Goal: Task Accomplishment & Management: Manage account settings

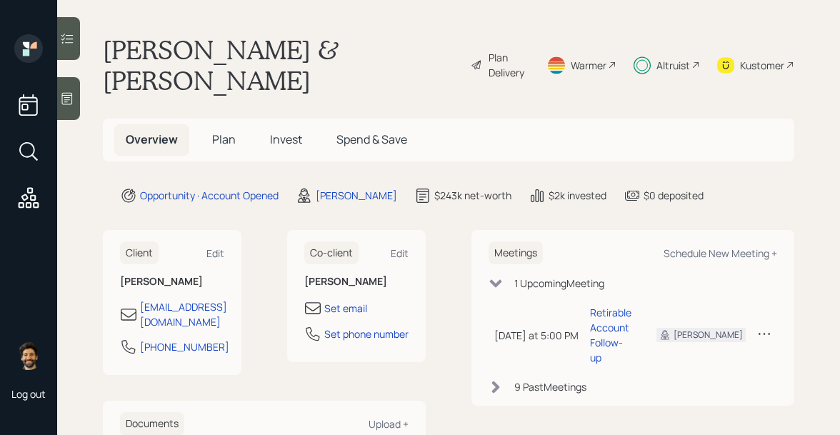
click at [223, 131] on span "Plan" at bounding box center [224, 139] width 24 height 16
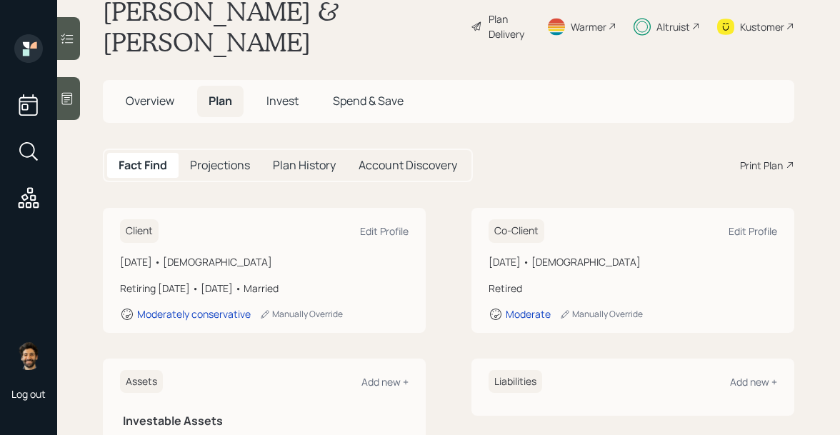
scroll to position [3, 0]
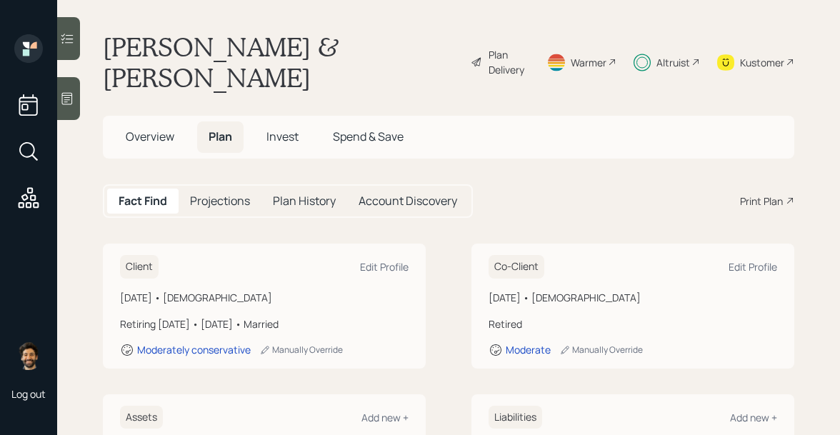
click at [737, 35] on div "Kustomer" at bounding box center [755, 61] width 77 height 61
click at [659, 55] on div "Altruist" at bounding box center [674, 62] width 34 height 15
click at [154, 129] on span "Overview" at bounding box center [150, 137] width 49 height 16
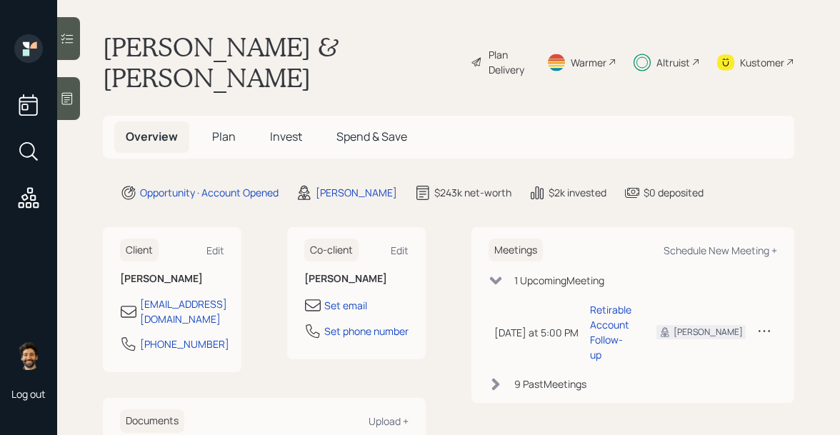
click at [274, 129] on span "Invest" at bounding box center [286, 137] width 32 height 16
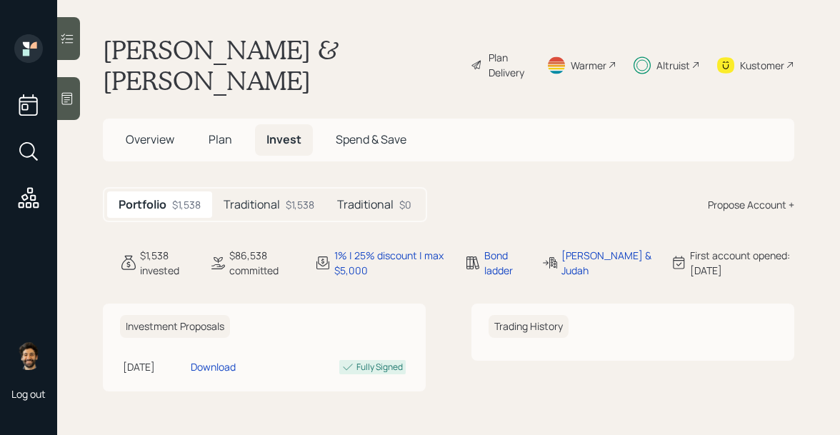
click at [670, 58] on div "Altruist" at bounding box center [674, 65] width 34 height 15
click at [373, 198] on h5 "Traditional" at bounding box center [365, 205] width 56 height 14
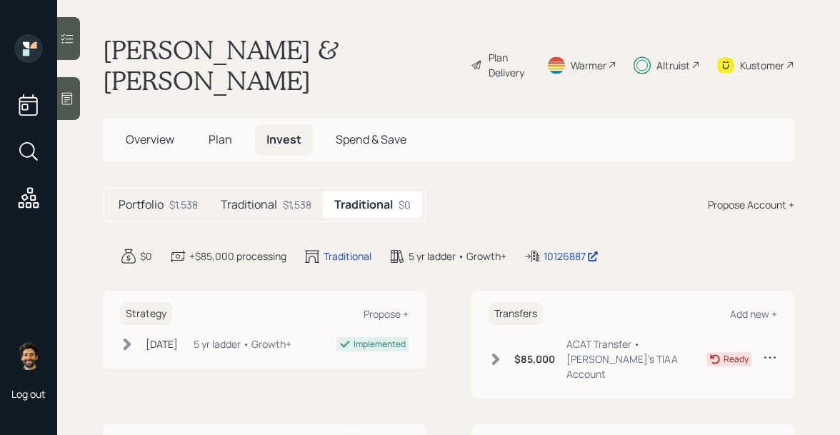
scroll to position [20, 0]
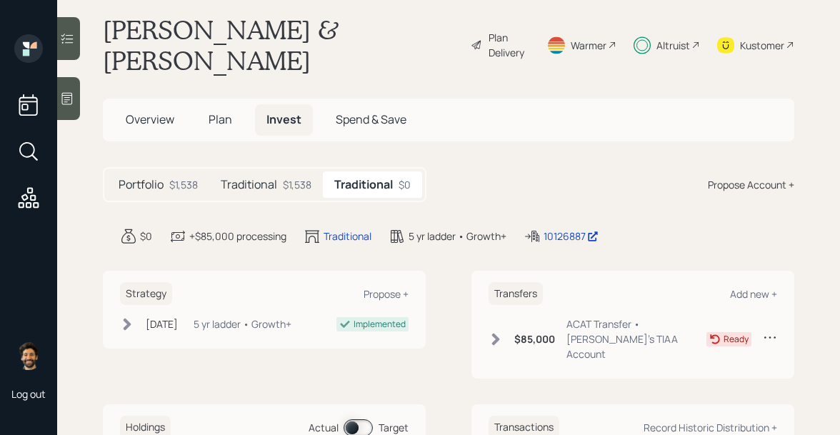
click at [216, 111] on span "Plan" at bounding box center [221, 119] width 24 height 16
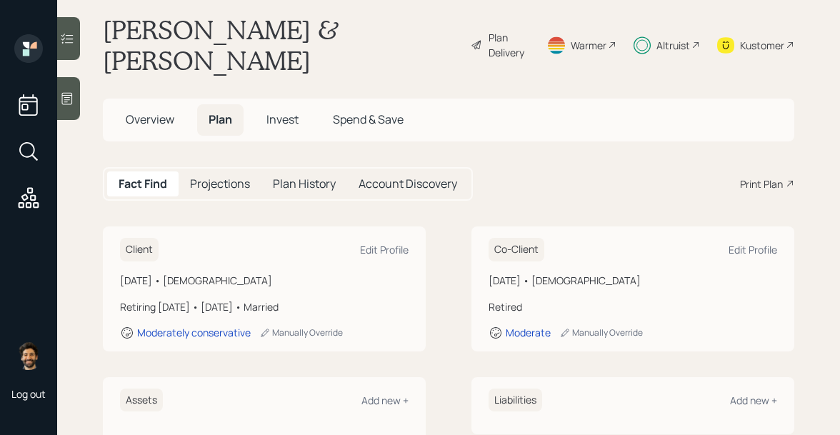
click at [289, 111] on span "Invest" at bounding box center [283, 119] width 32 height 16
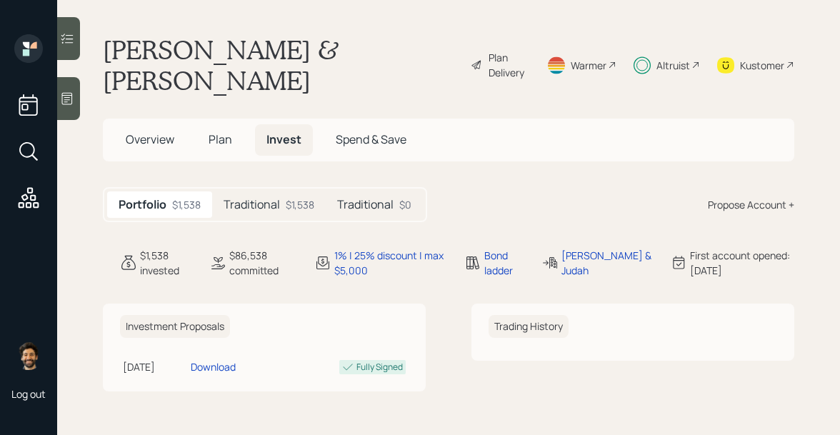
click at [158, 131] on span "Overview" at bounding box center [150, 139] width 49 height 16
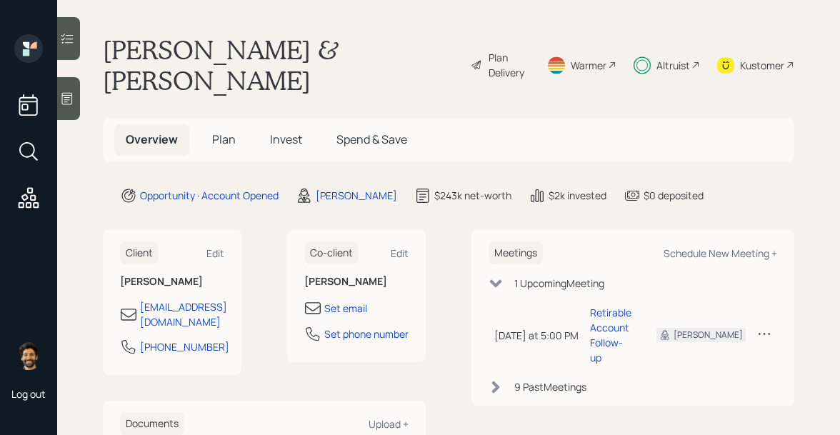
click at [280, 131] on span "Invest" at bounding box center [286, 139] width 32 height 16
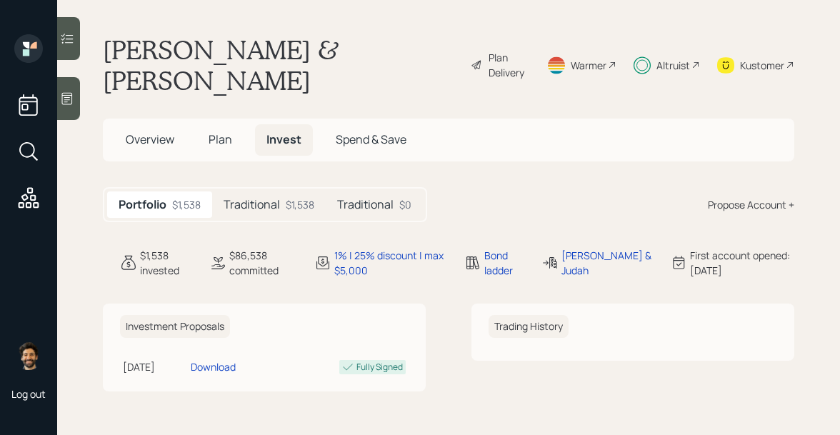
click at [269, 198] on h5 "Traditional" at bounding box center [252, 205] width 56 height 14
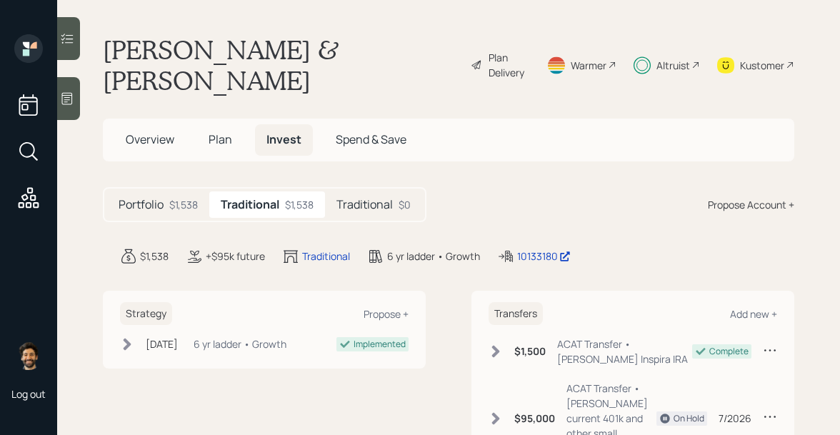
click at [223, 131] on span "Plan" at bounding box center [221, 139] width 24 height 16
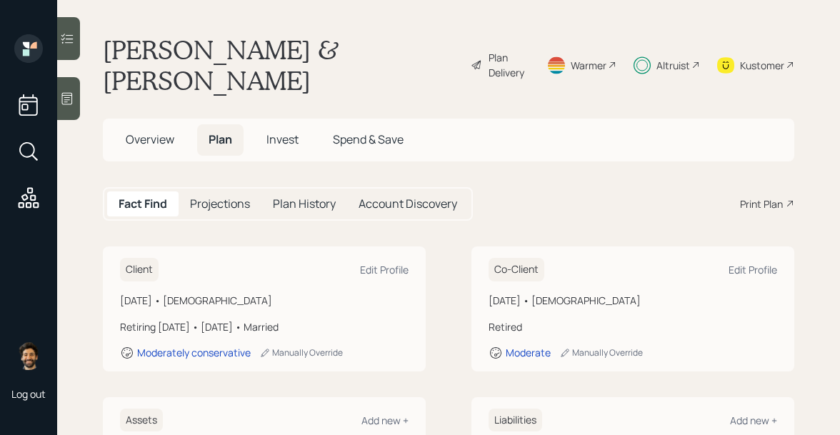
click at [164, 131] on span "Overview" at bounding box center [150, 139] width 49 height 16
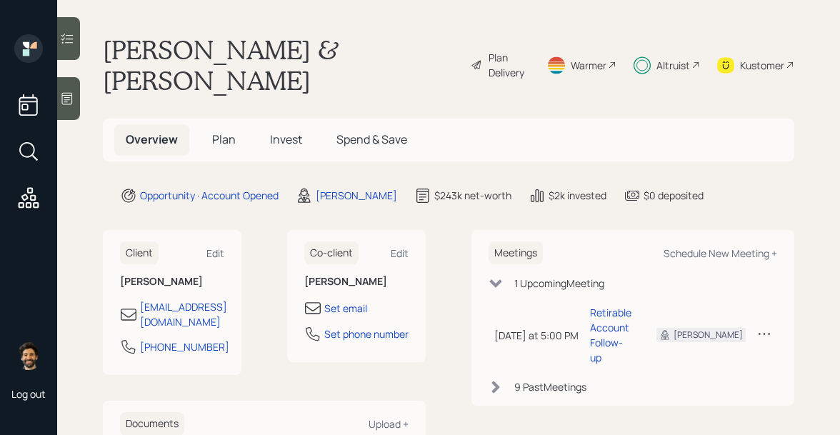
click at [224, 131] on span "Plan" at bounding box center [224, 139] width 24 height 16
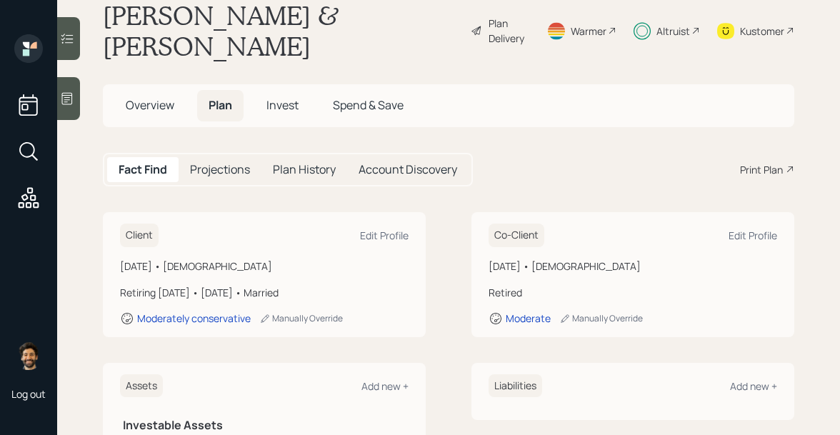
scroll to position [31, 0]
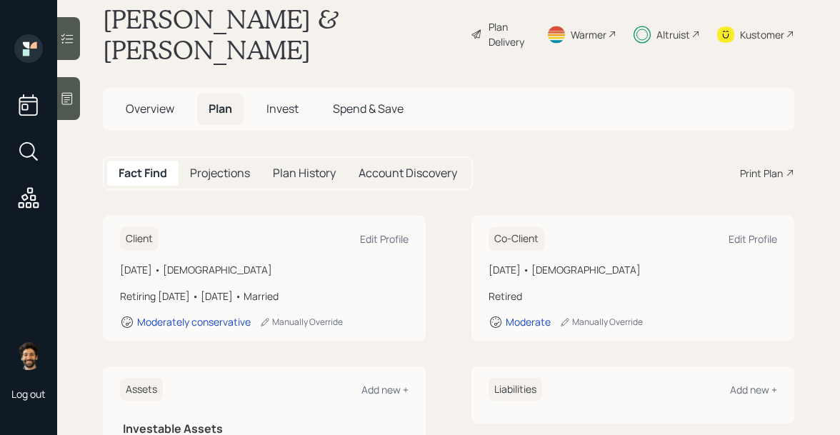
click at [267, 101] on span "Invest" at bounding box center [283, 109] width 32 height 16
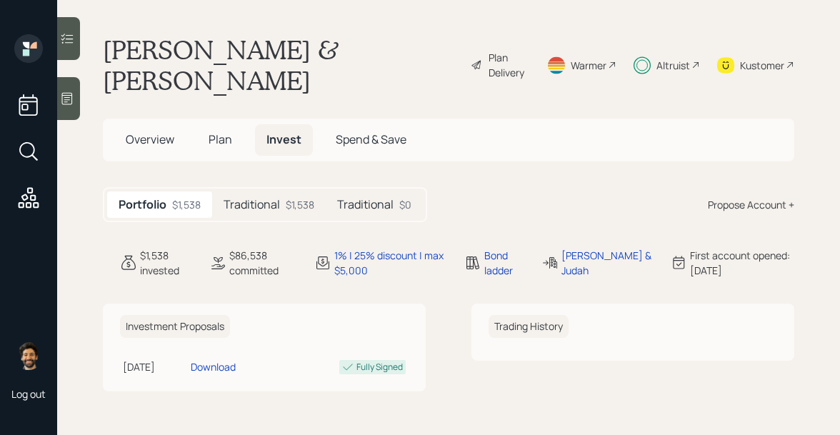
click at [304, 197] on div "$1,538" at bounding box center [300, 204] width 29 height 15
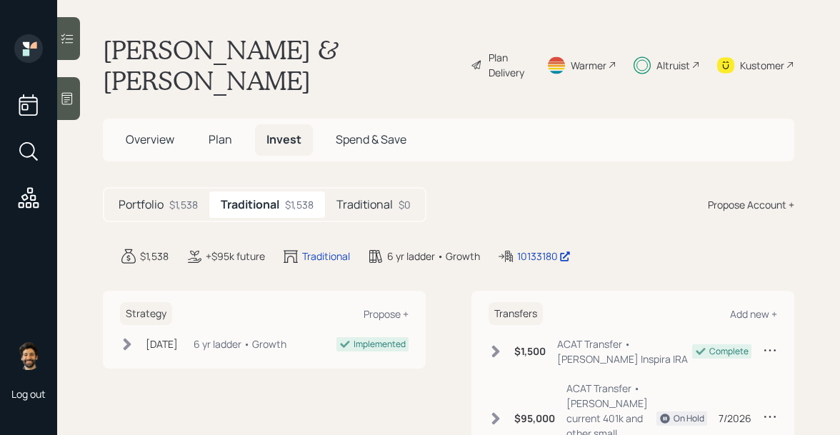
click at [349, 198] on h5 "Traditional" at bounding box center [365, 205] width 56 height 14
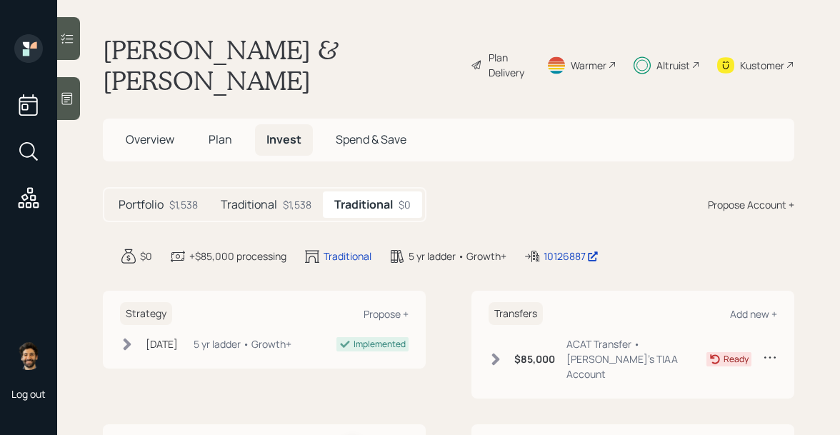
click at [292, 197] on div "$1,538" at bounding box center [297, 204] width 29 height 15
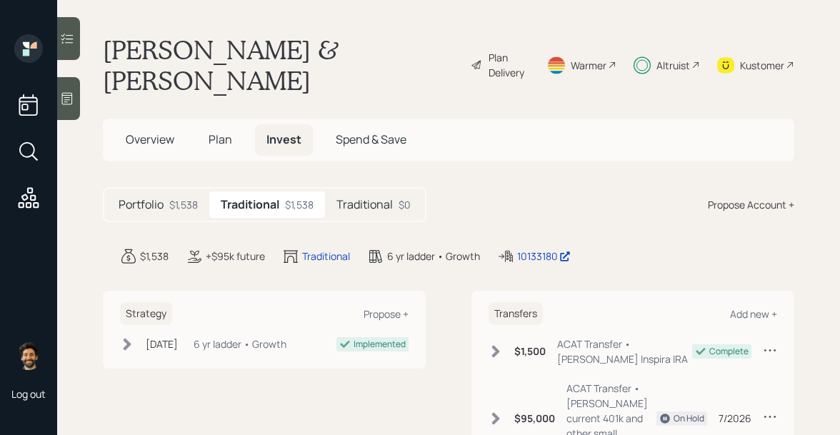
click at [352, 198] on h5 "Traditional" at bounding box center [365, 205] width 56 height 14
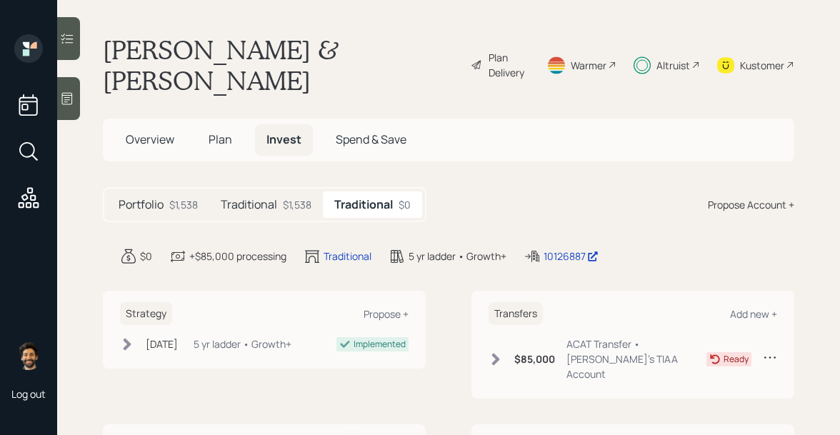
click at [723, 57] on icon at bounding box center [725, 65] width 17 height 16
click at [225, 131] on span "Plan" at bounding box center [221, 139] width 24 height 16
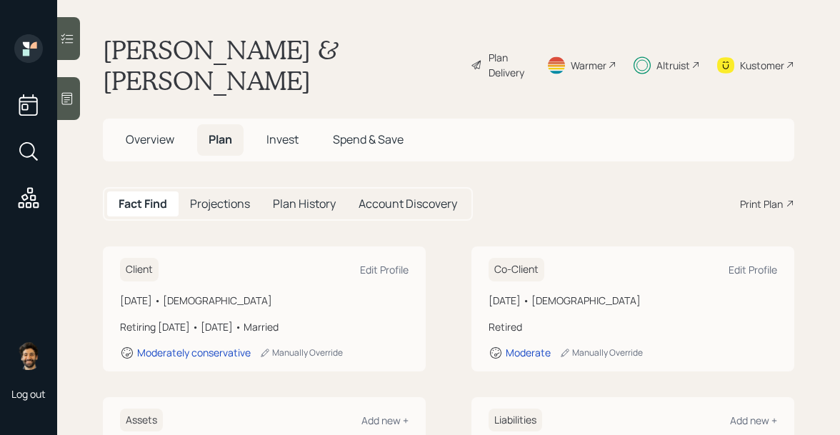
click at [274, 131] on span "Invest" at bounding box center [283, 139] width 32 height 16
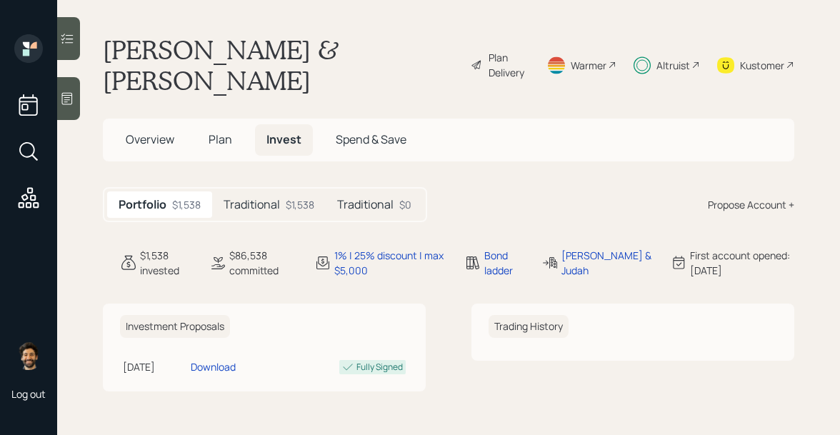
click at [354, 198] on h5 "Traditional" at bounding box center [365, 205] width 56 height 14
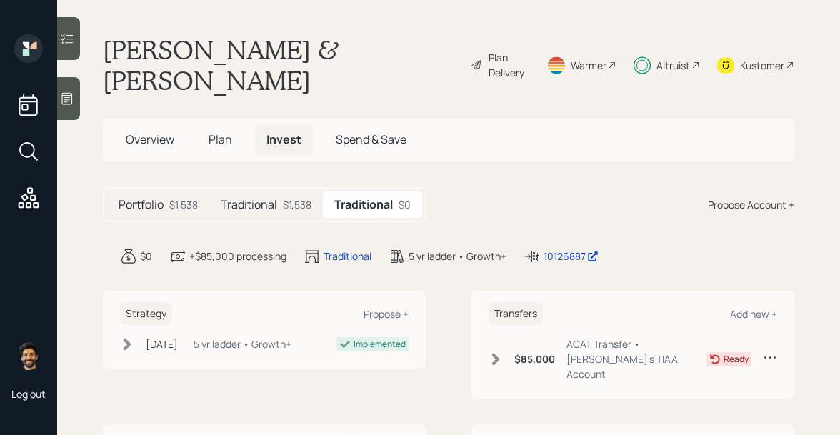
click at [677, 58] on div "Altruist" at bounding box center [674, 65] width 34 height 15
click at [260, 198] on h5 "Traditional" at bounding box center [249, 205] width 56 height 14
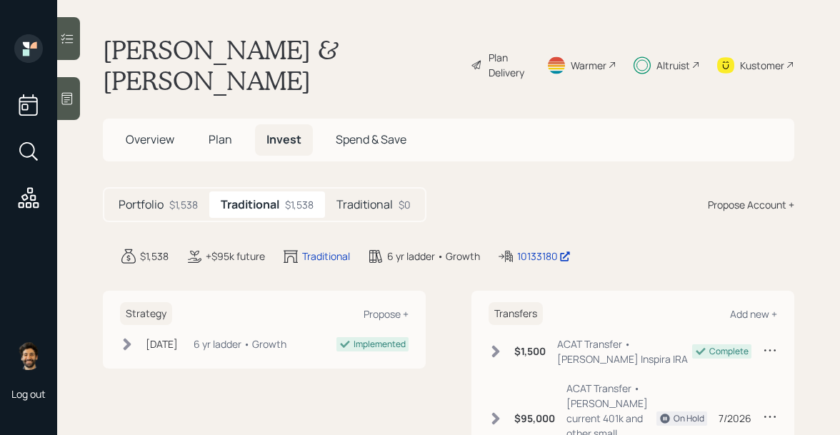
click at [359, 198] on h5 "Traditional" at bounding box center [365, 205] width 56 height 14
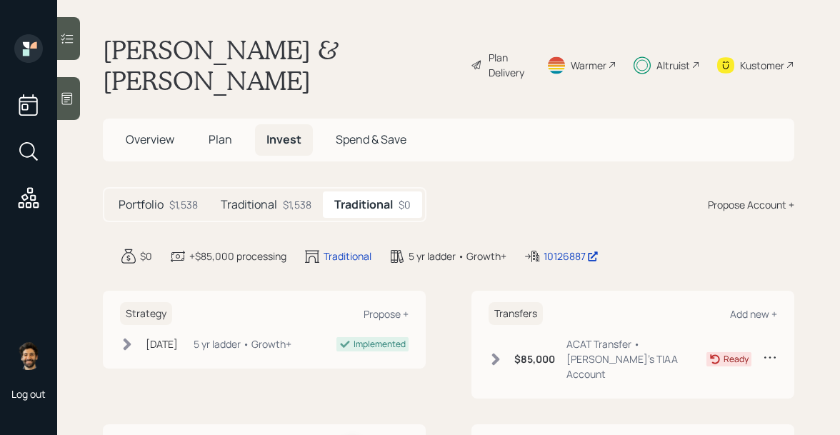
click at [225, 131] on span "Plan" at bounding box center [221, 139] width 24 height 16
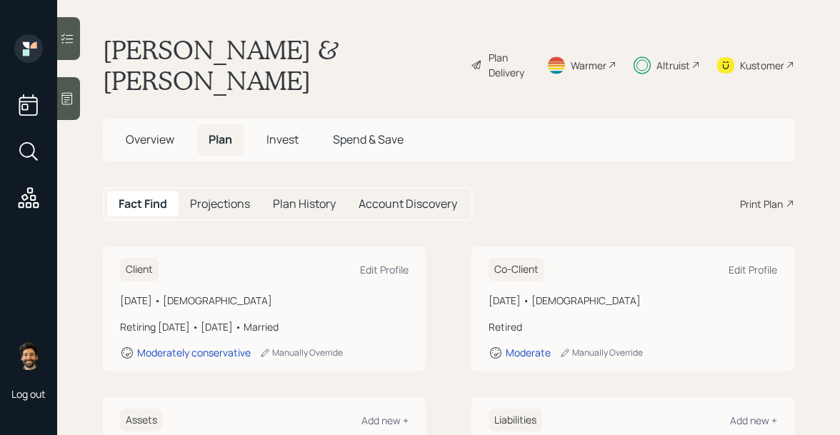
click at [505, 50] on div "Plan Delivery" at bounding box center [509, 65] width 41 height 30
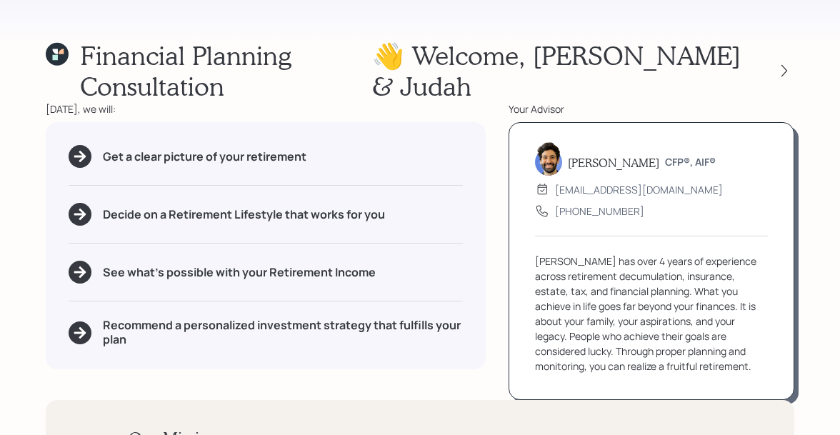
click at [64, 46] on icon at bounding box center [57, 54] width 23 height 23
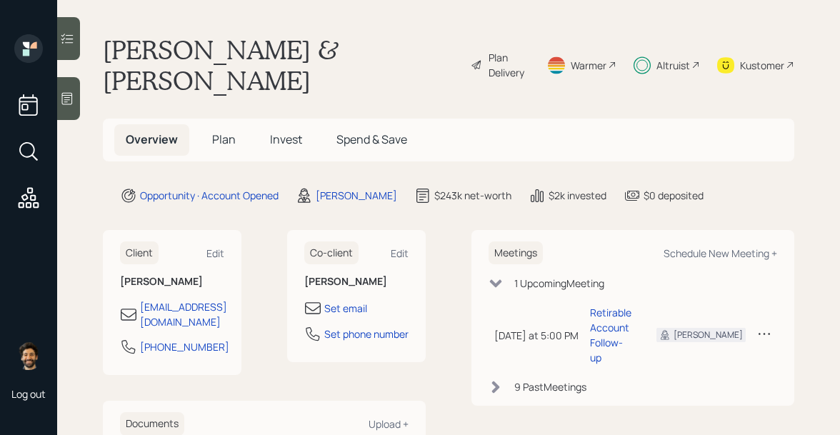
click at [231, 131] on span "Plan" at bounding box center [224, 139] width 24 height 16
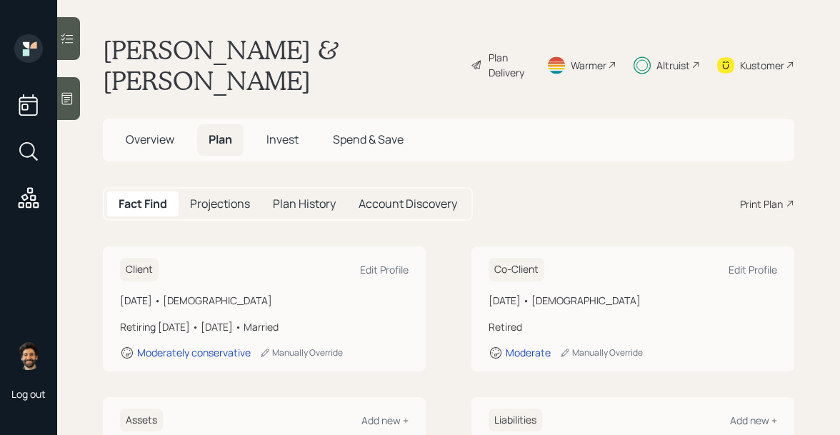
click at [511, 50] on div "Plan Delivery" at bounding box center [509, 65] width 41 height 30
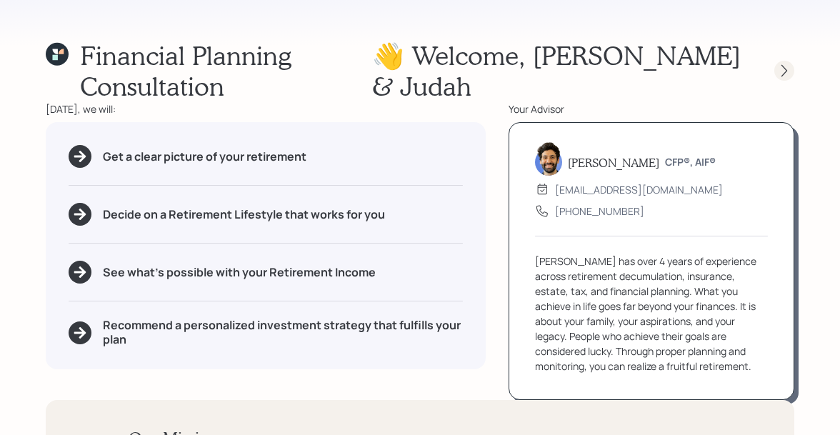
click at [781, 74] on icon at bounding box center [784, 71] width 14 height 14
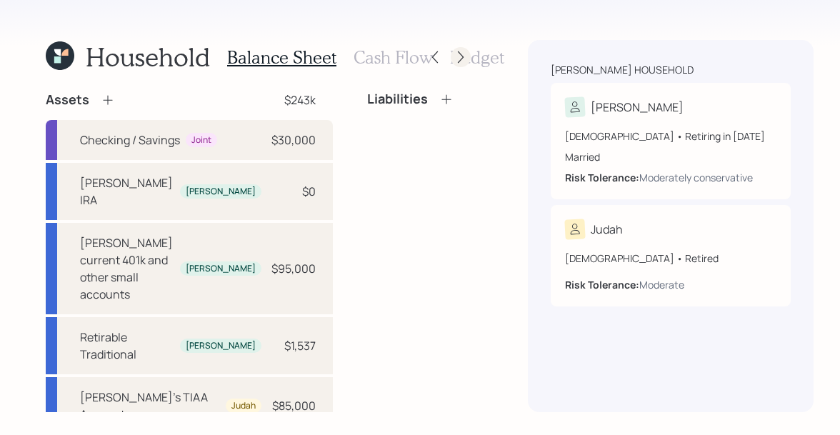
click at [454, 56] on icon at bounding box center [461, 57] width 14 height 14
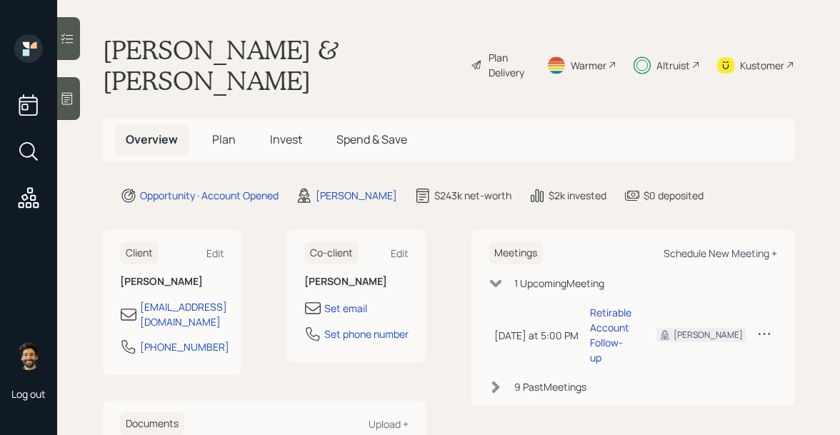
click at [724, 247] on div "Schedule New Meeting +" at bounding box center [721, 254] width 114 height 14
select select "f14b762f-c7c2-4b89-9227-8fa891345eea"
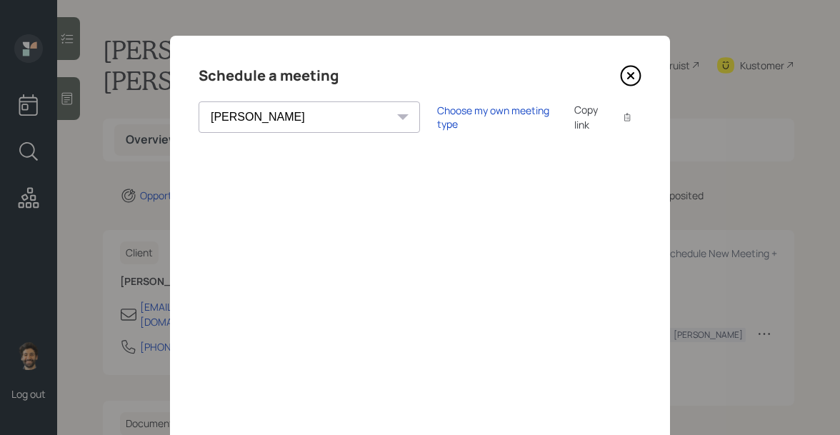
click at [632, 75] on icon at bounding box center [631, 76] width 6 height 6
